Goal: Task Accomplishment & Management: Manage account settings

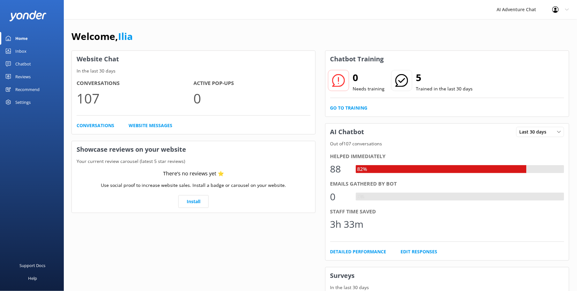
click at [14, 37] on link "Home" at bounding box center [32, 38] width 64 height 13
click at [22, 49] on div "Inbox" at bounding box center [20, 51] width 11 height 13
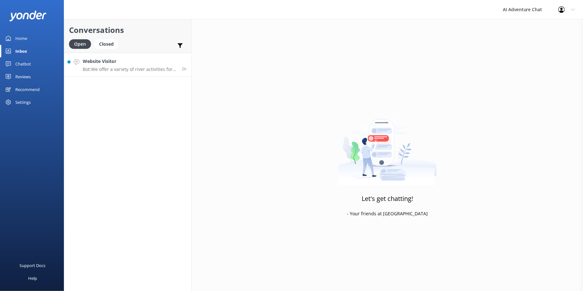
click at [142, 69] on p "Bot: We offer a variety of river activities for all adventure levels, including…" at bounding box center [130, 69] width 94 height 6
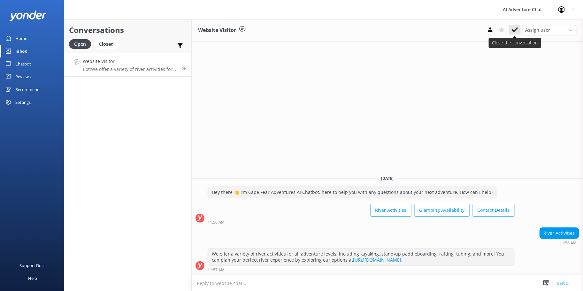
click at [516, 28] on icon at bounding box center [514, 30] width 6 height 6
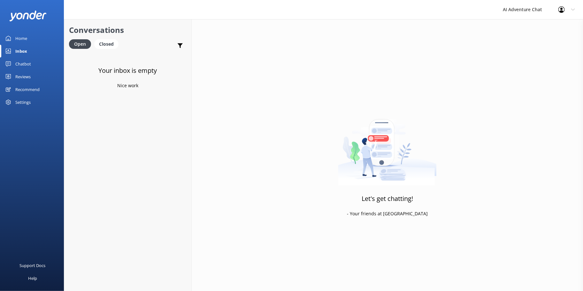
click at [27, 38] on div "Home" at bounding box center [21, 38] width 12 height 13
